Goal: Find specific page/section: Find specific page/section

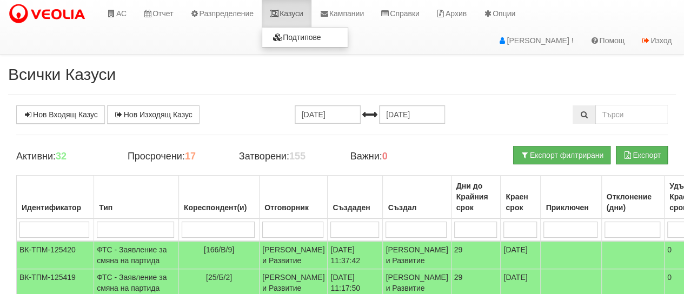
click at [296, 15] on link "Казуси" at bounding box center [287, 13] width 50 height 27
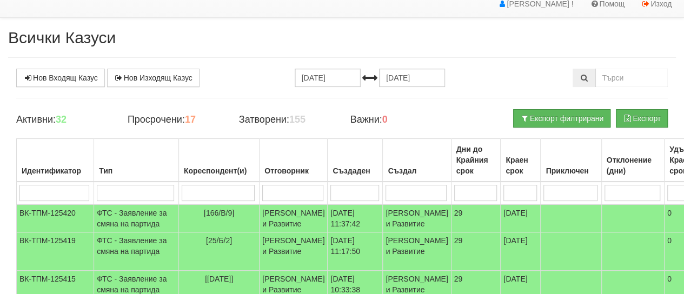
scroll to position [54, 0]
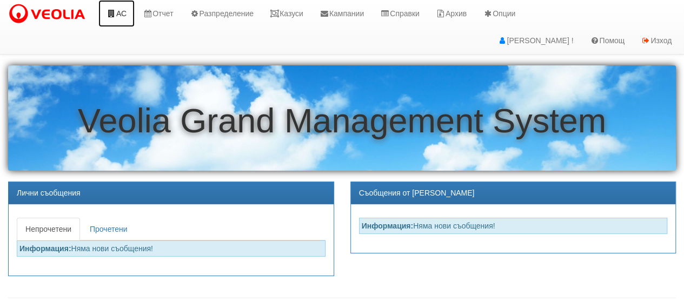
click at [117, 16] on link "АС" at bounding box center [116, 13] width 36 height 27
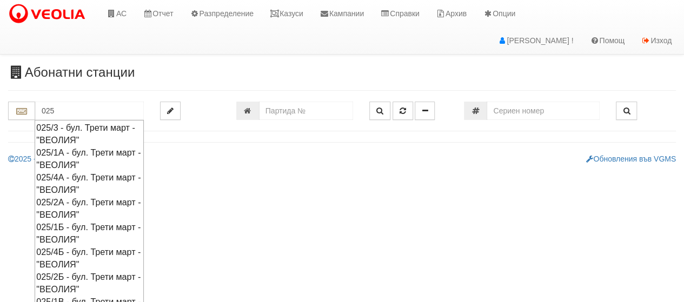
click at [73, 151] on div "025/1А - бул. Трети март - "ВЕОЛИЯ"" at bounding box center [89, 159] width 106 height 25
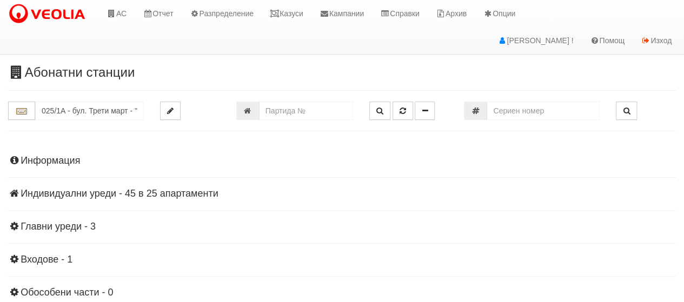
click at [147, 194] on h4 "Индивидуални уреди - 45 в 25 апартаменти" at bounding box center [342, 194] width 668 height 11
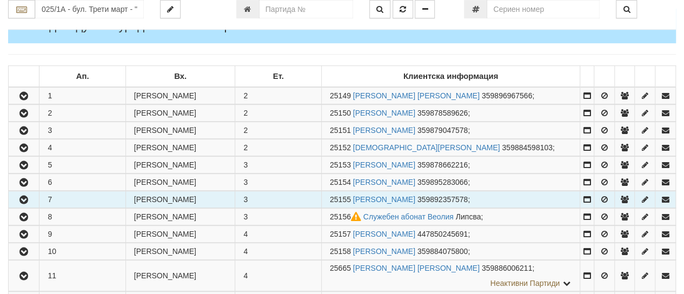
scroll to position [216, 0]
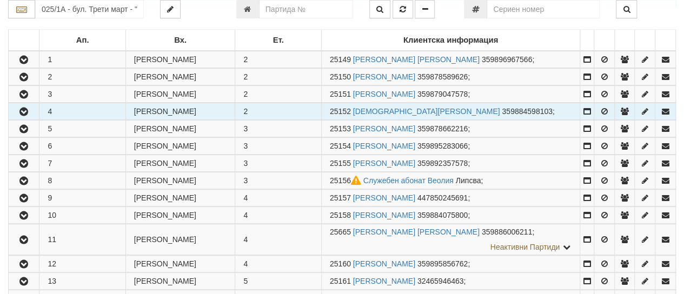
click at [27, 112] on icon "button" at bounding box center [23, 112] width 13 height 8
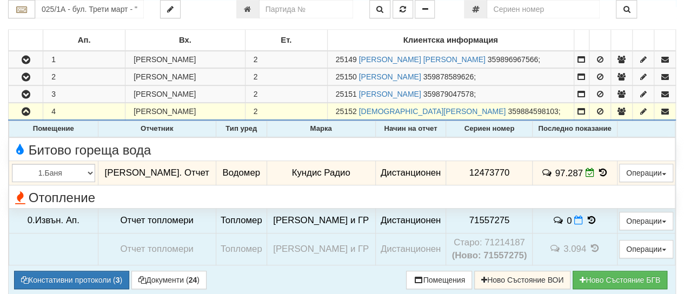
click at [597, 171] on icon at bounding box center [603, 172] width 12 height 9
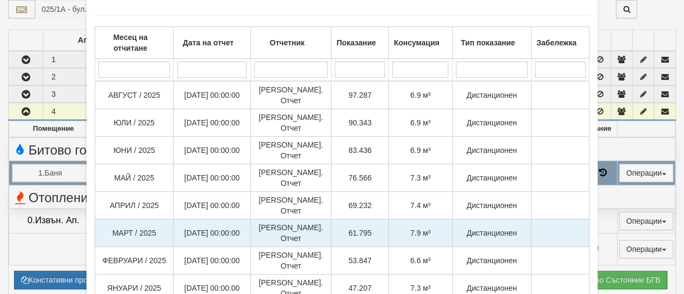
scroll to position [120, 0]
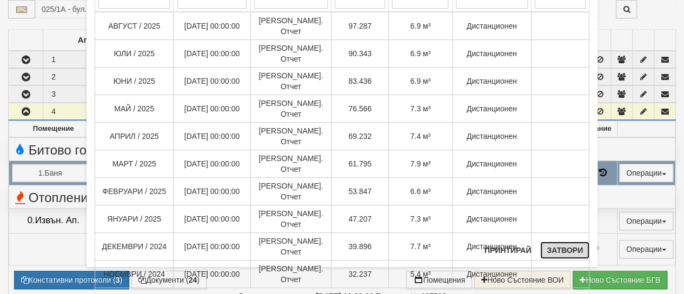
click at [554, 250] on button "Затвори" at bounding box center [564, 250] width 49 height 17
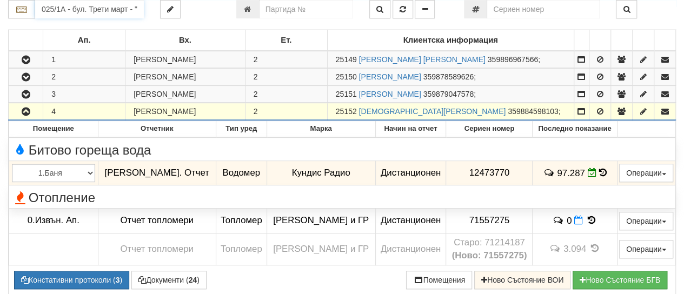
click at [57, 11] on input "025/1А - бул. Трети март - "ВЕОЛИЯ"" at bounding box center [89, 9] width 109 height 18
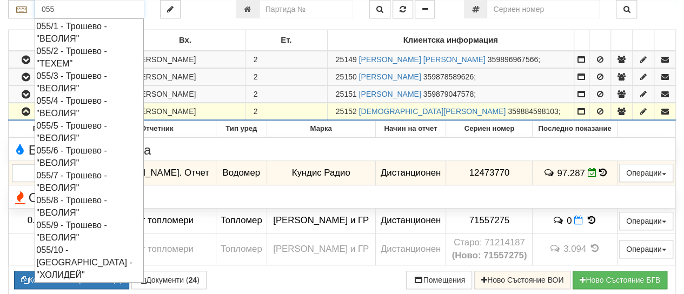
click at [74, 201] on div "055/8 - Трошево - "ВЕОЛИЯ"" at bounding box center [89, 206] width 106 height 25
type input "055/8 - Трошево - "ВЕОЛИЯ""
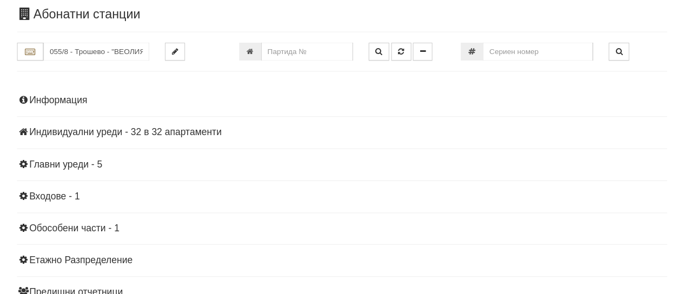
scroll to position [0, 0]
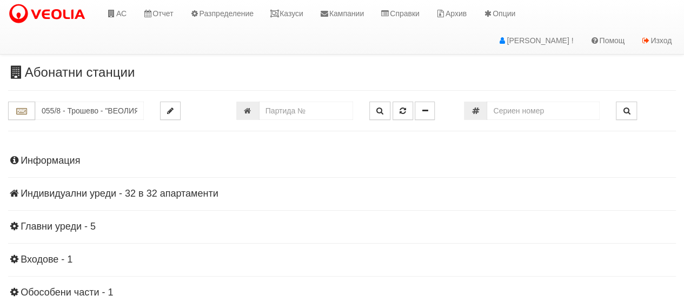
click at [96, 196] on h4 "Индивидуални уреди - 32 в 32 апартаменти" at bounding box center [342, 194] width 668 height 11
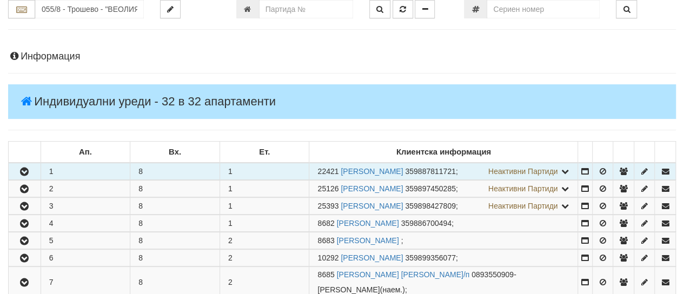
scroll to position [108, 0]
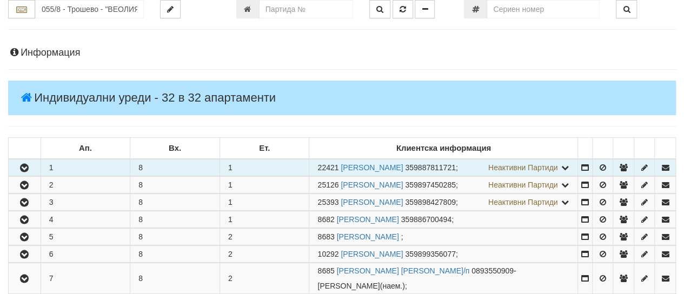
click at [23, 176] on button "button" at bounding box center [25, 168] width 32 height 16
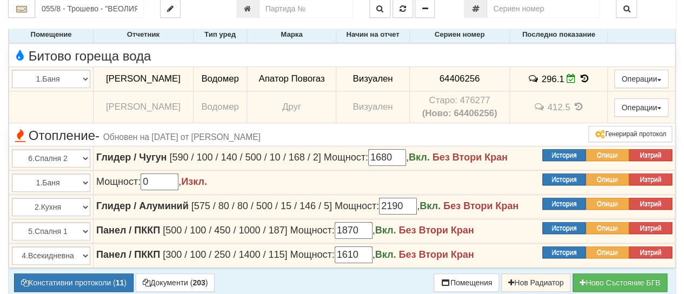
scroll to position [324, 0]
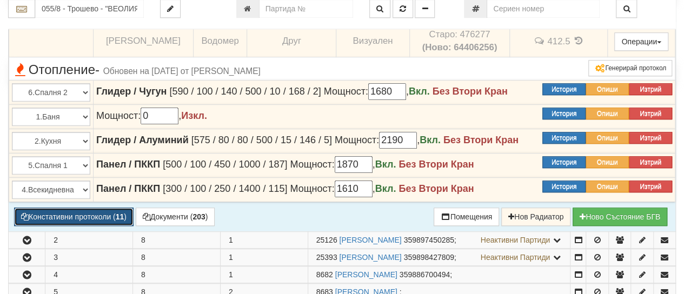
click at [81, 226] on button "Констативни протоколи ( 11 )" at bounding box center [74, 217] width 120 height 18
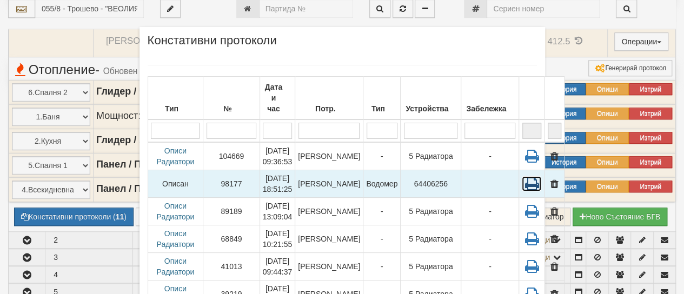
click at [522, 176] on icon at bounding box center [531, 183] width 19 height 15
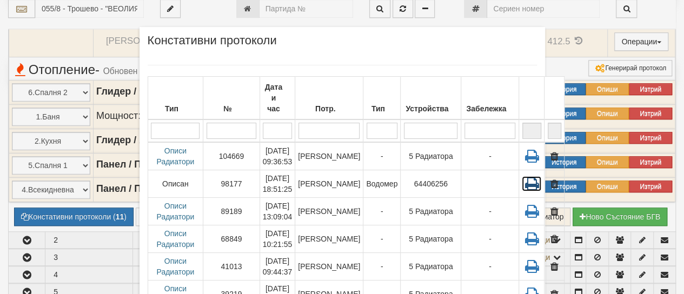
scroll to position [233, 0]
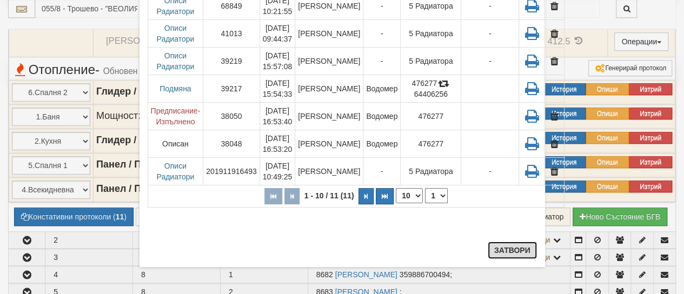
click at [509, 252] on button "Затвори" at bounding box center [512, 250] width 49 height 17
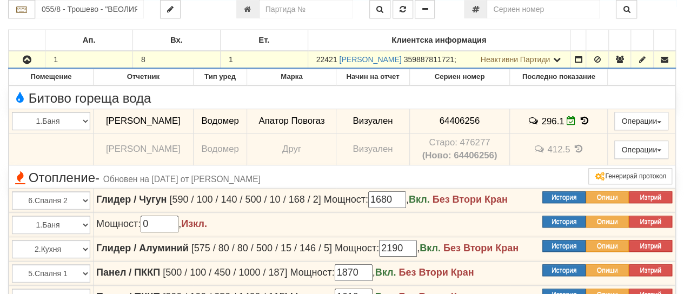
scroll to position [0, 0]
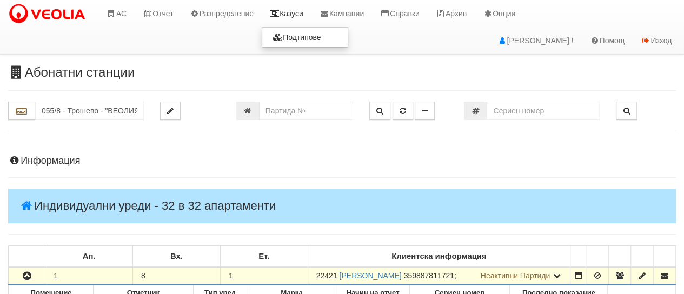
click at [295, 12] on link "Казуси" at bounding box center [287, 13] width 50 height 27
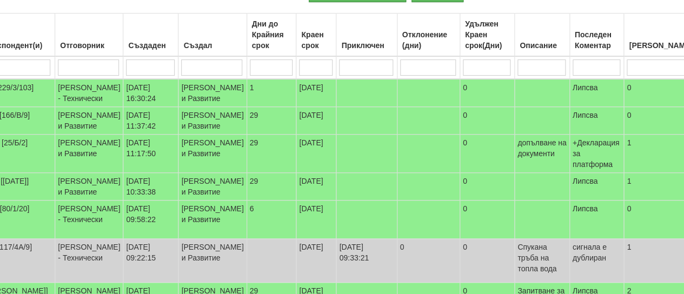
scroll to position [162, 0]
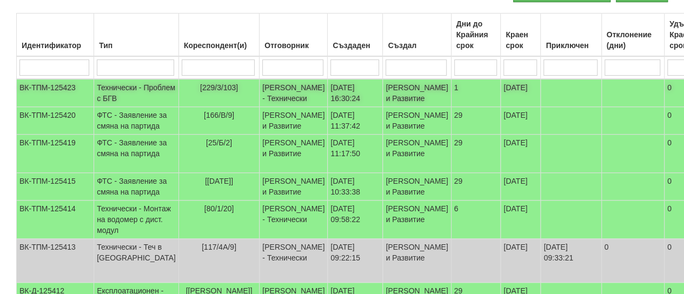
click at [125, 93] on td "Технически - Проблем с БГВ" at bounding box center [136, 93] width 85 height 28
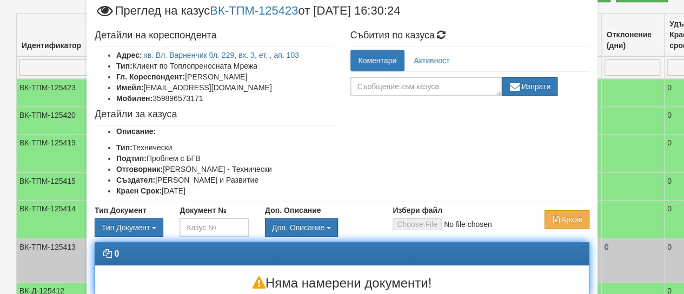
scroll to position [111, 0]
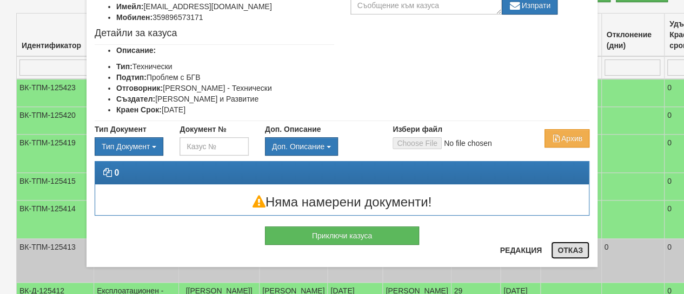
click at [569, 249] on button "Отказ" at bounding box center [570, 250] width 38 height 17
